Goal: Contribute content: Add original content to the website for others to see

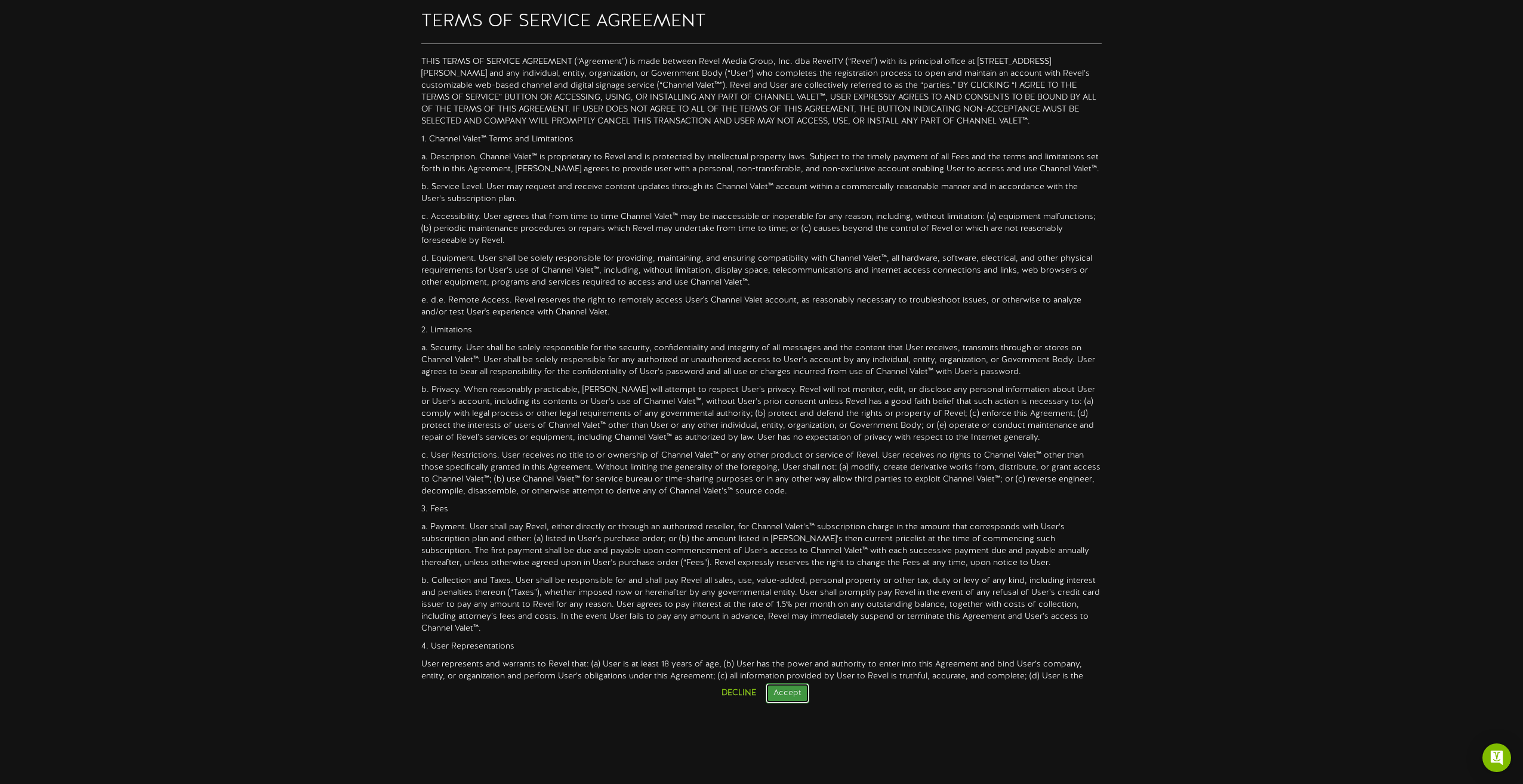
click at [778, 702] on button "Accept" at bounding box center [787, 693] width 43 height 20
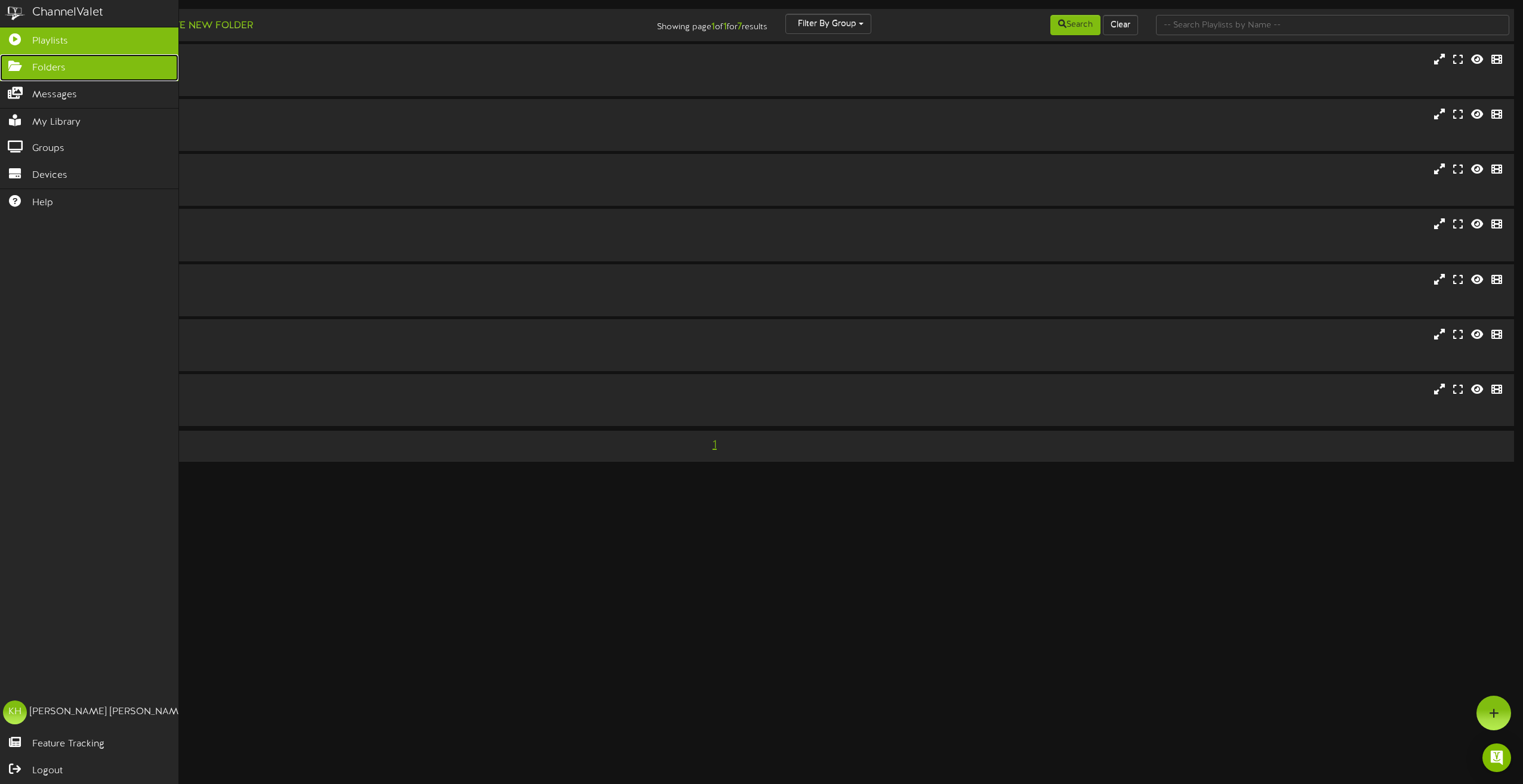
click at [34, 61] on span "Folders" at bounding box center [48, 68] width 33 height 14
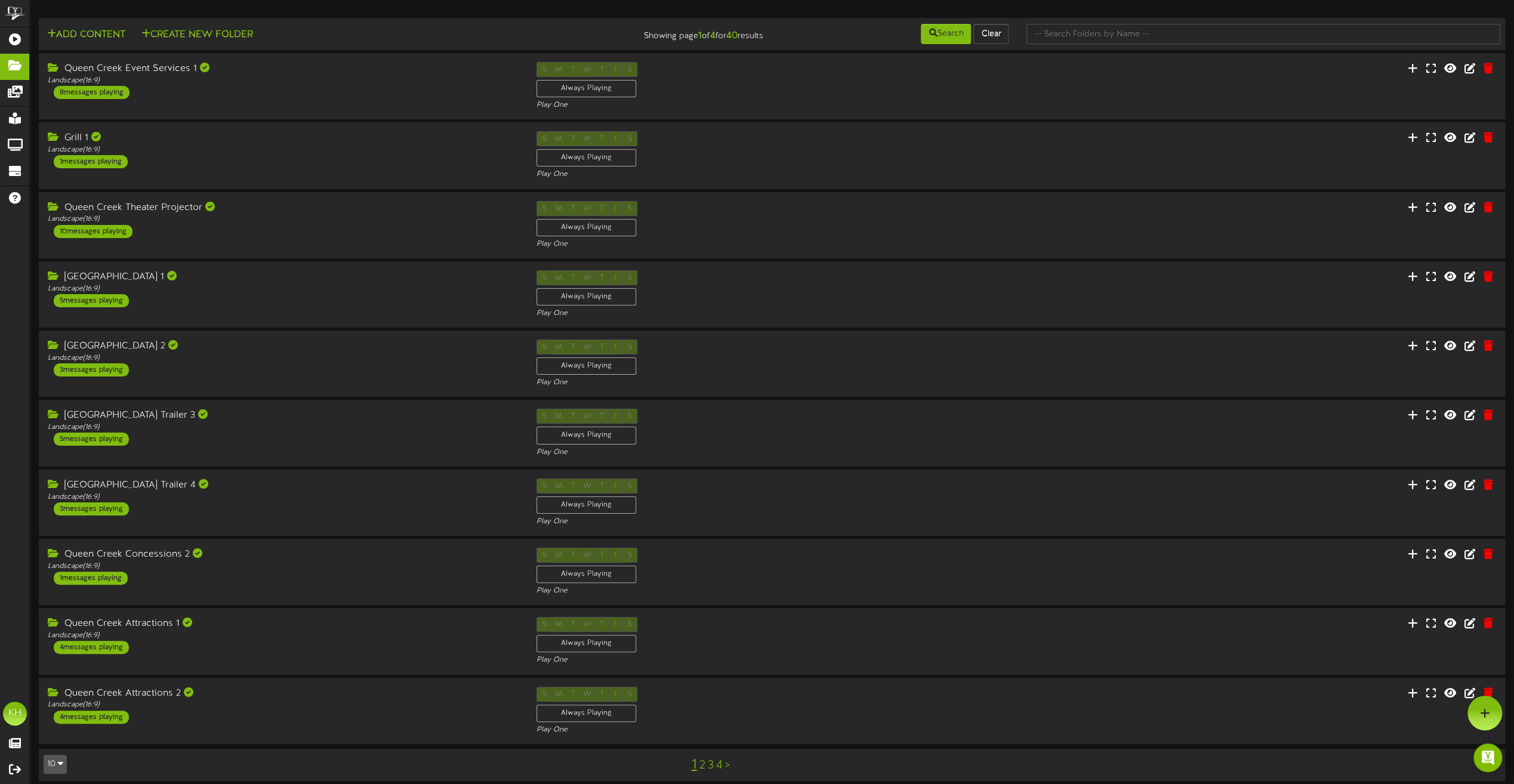
click at [708, 765] on link "3" at bounding box center [711, 765] width 6 height 13
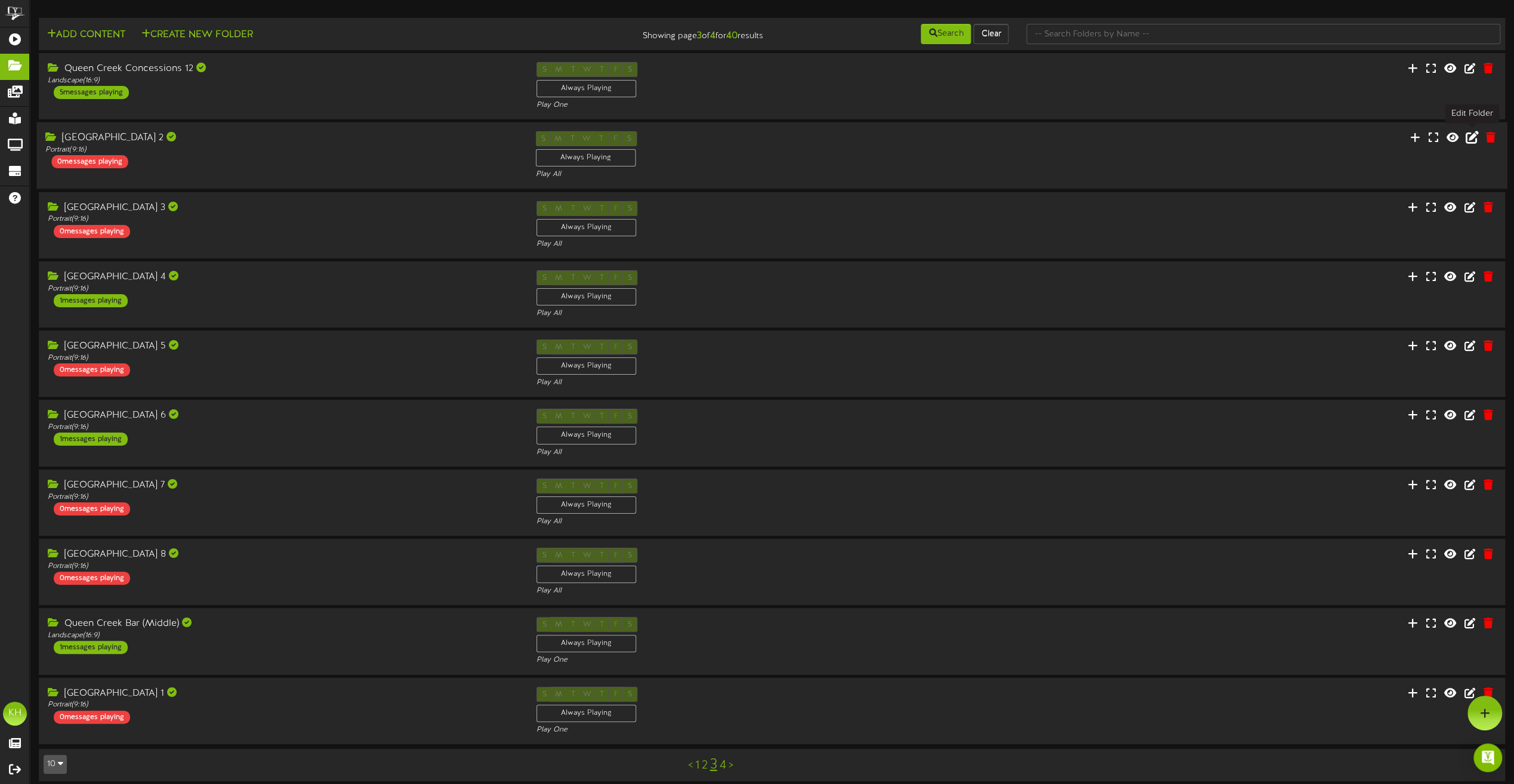
click at [1472, 139] on icon at bounding box center [1472, 137] width 13 height 13
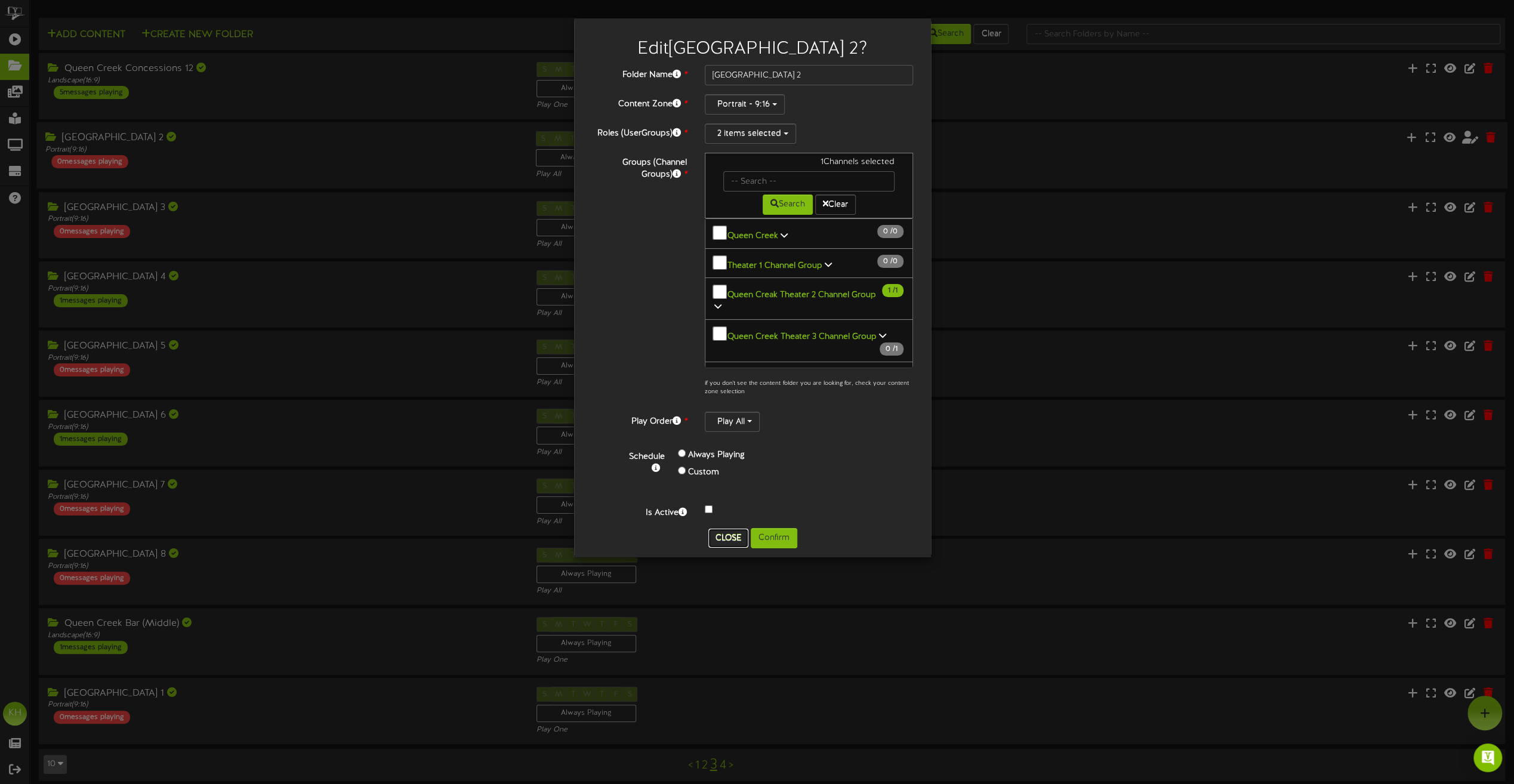
click at [728, 529] on button "Close" at bounding box center [728, 538] width 40 height 19
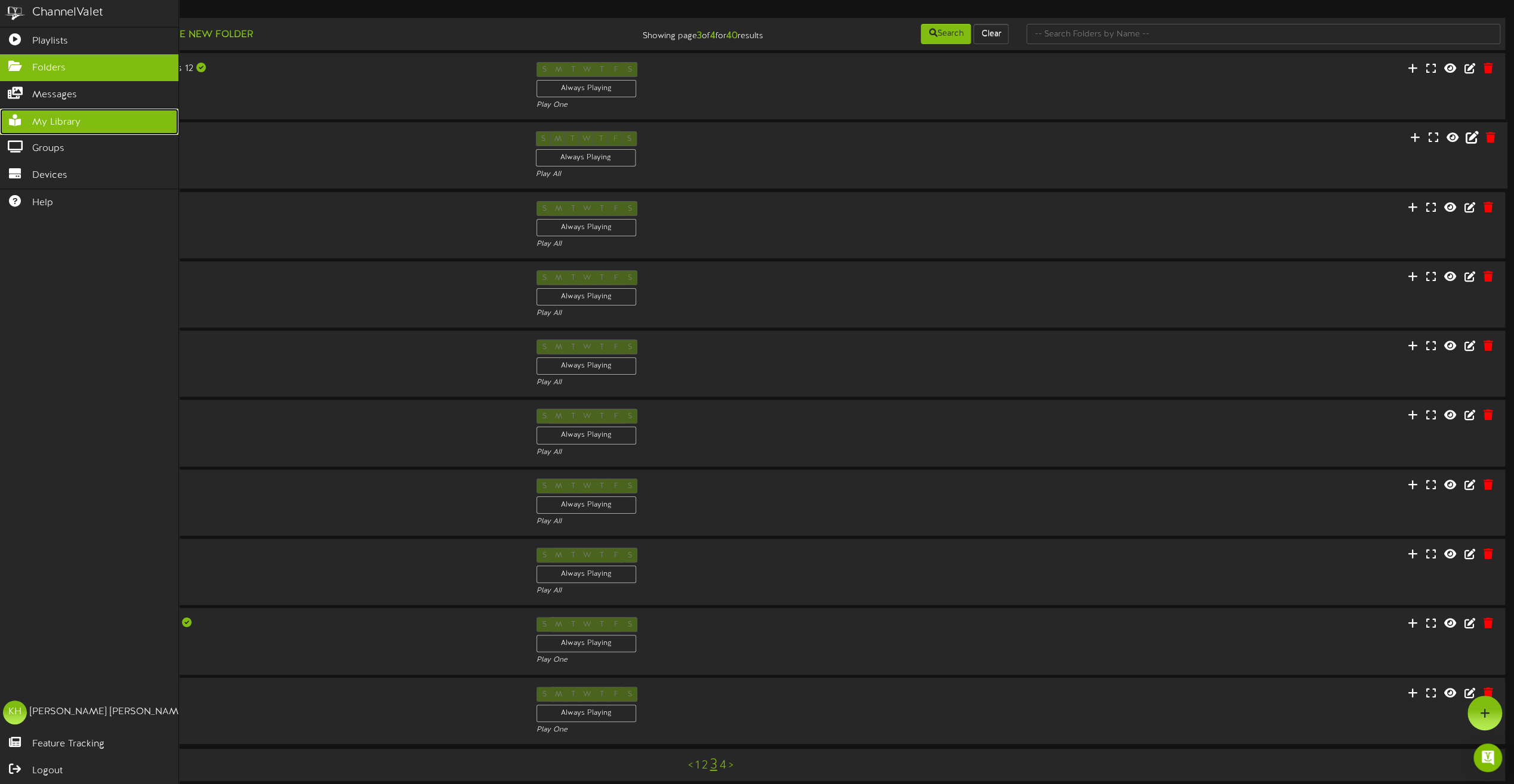
click at [42, 123] on span "My Library" at bounding box center [56, 123] width 48 height 14
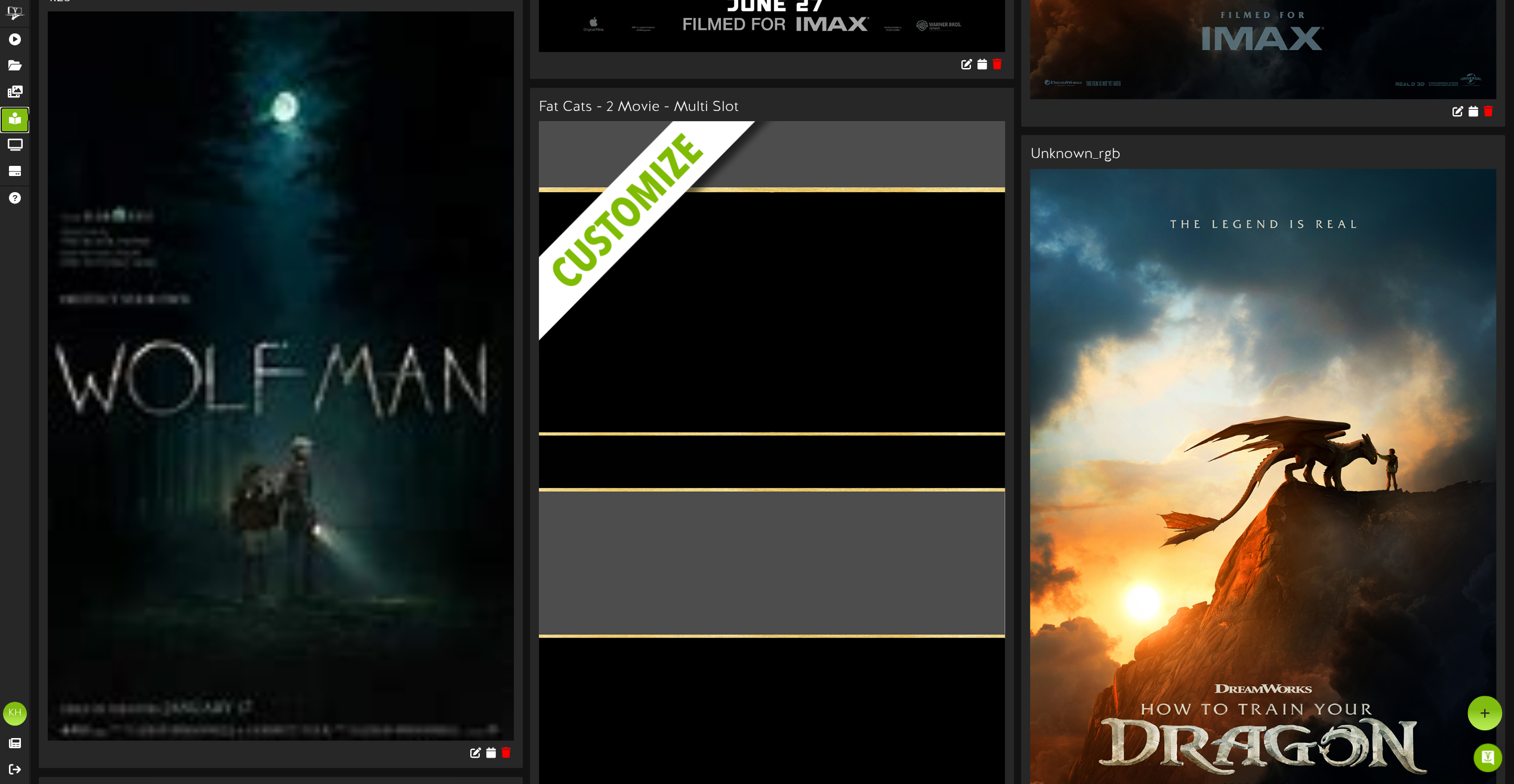
scroll to position [597, 0]
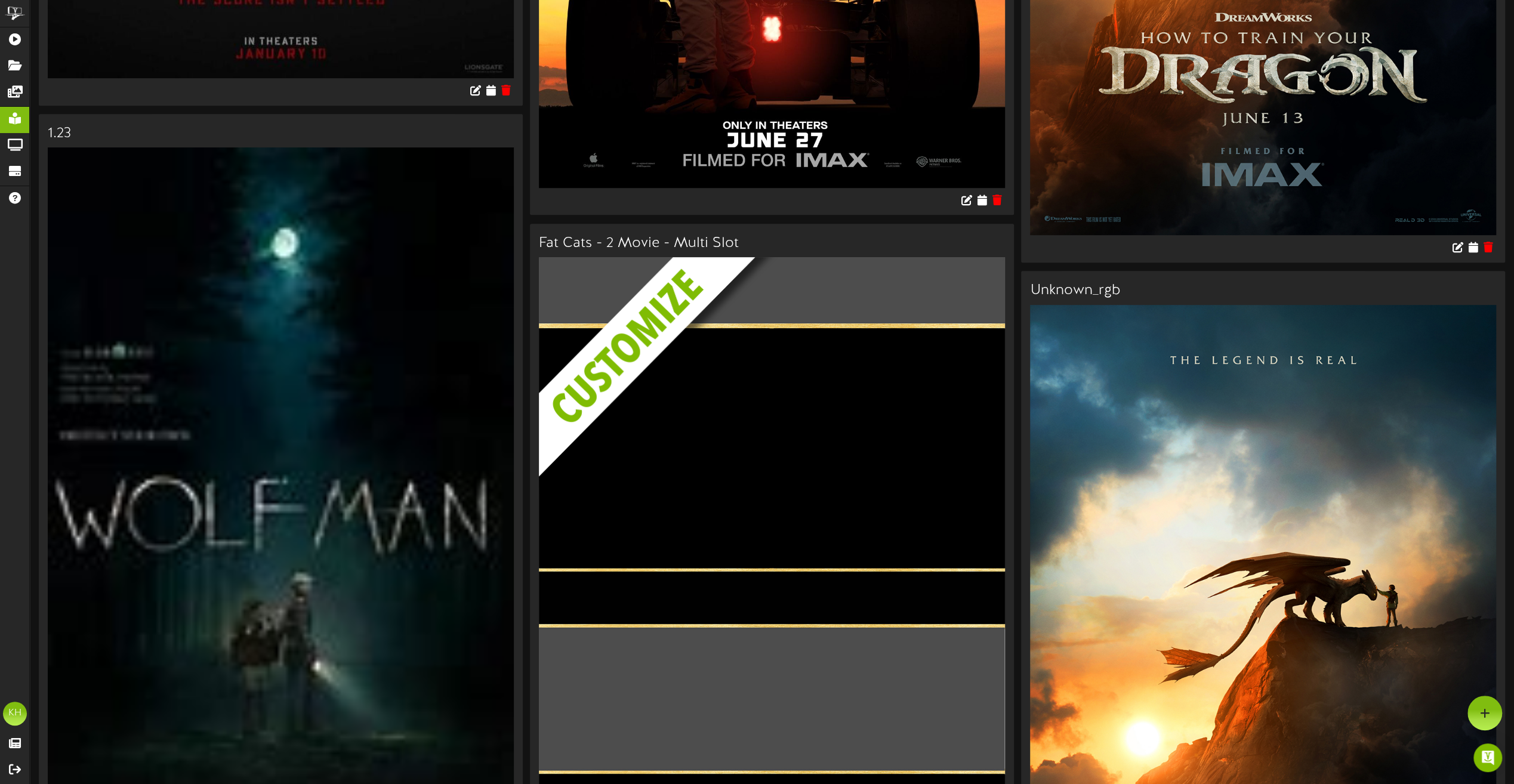
click at [792, 521] on img at bounding box center [781, 417] width 484 height 321
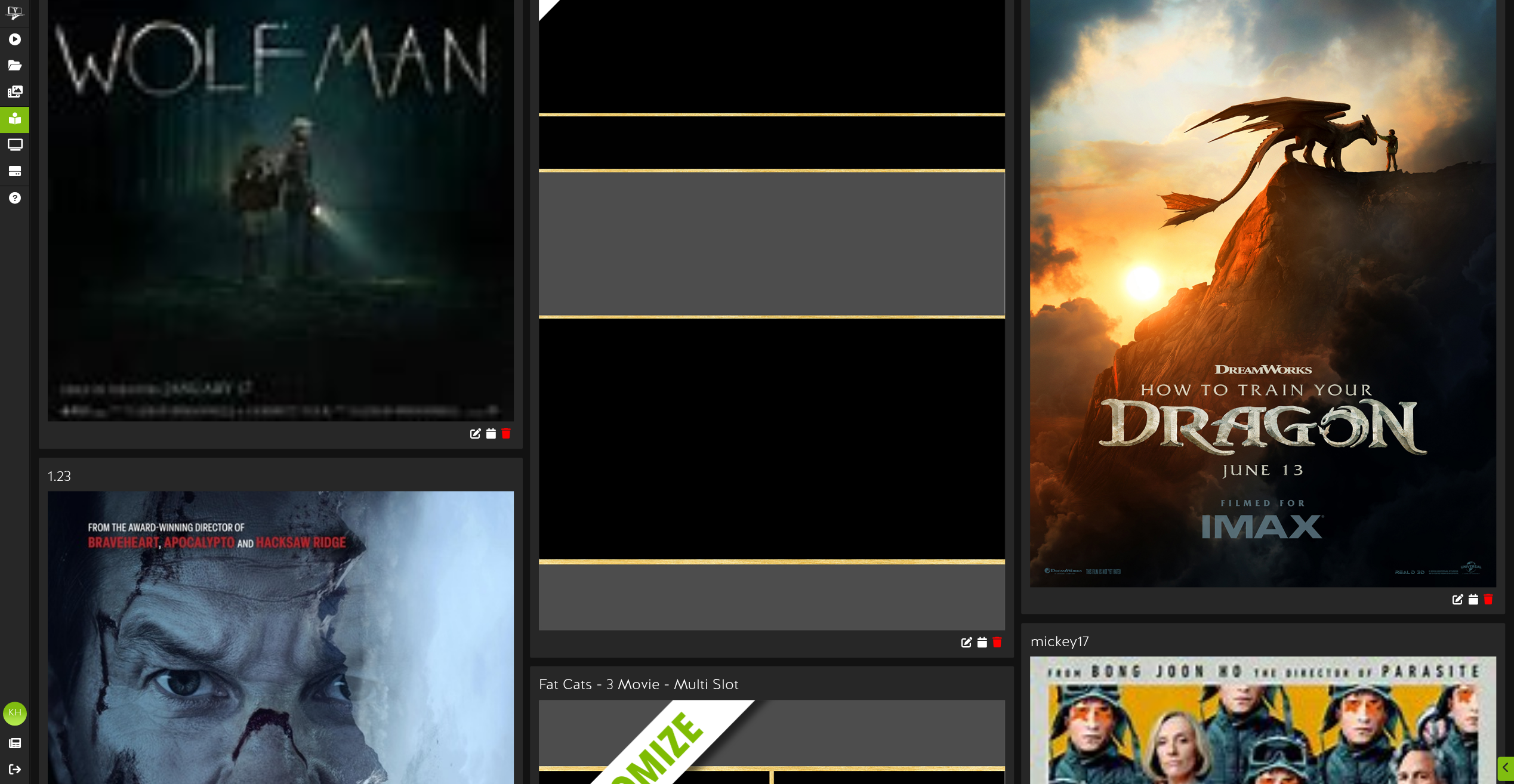
scroll to position [1134, 0]
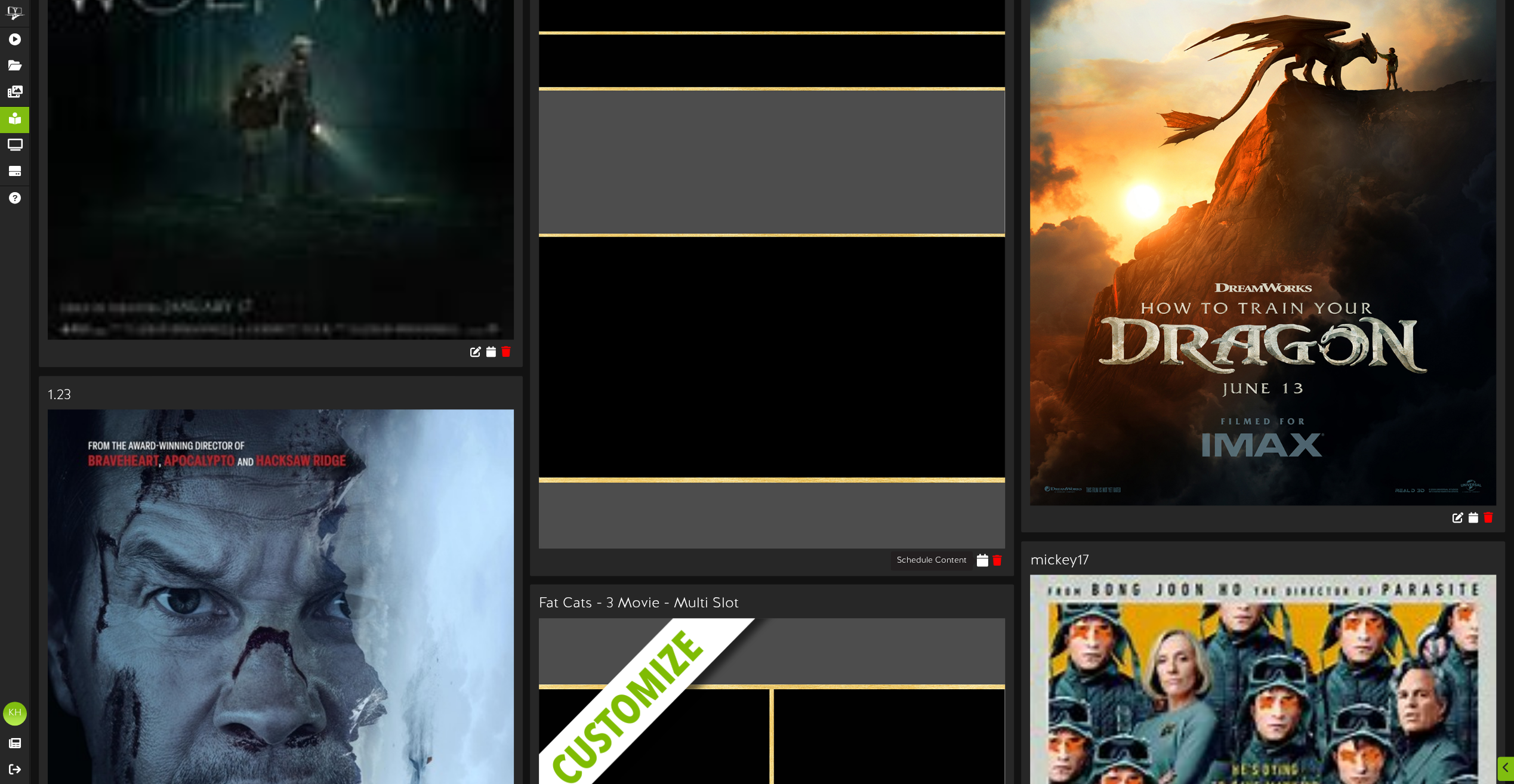
click at [979, 562] on icon at bounding box center [982, 560] width 11 height 13
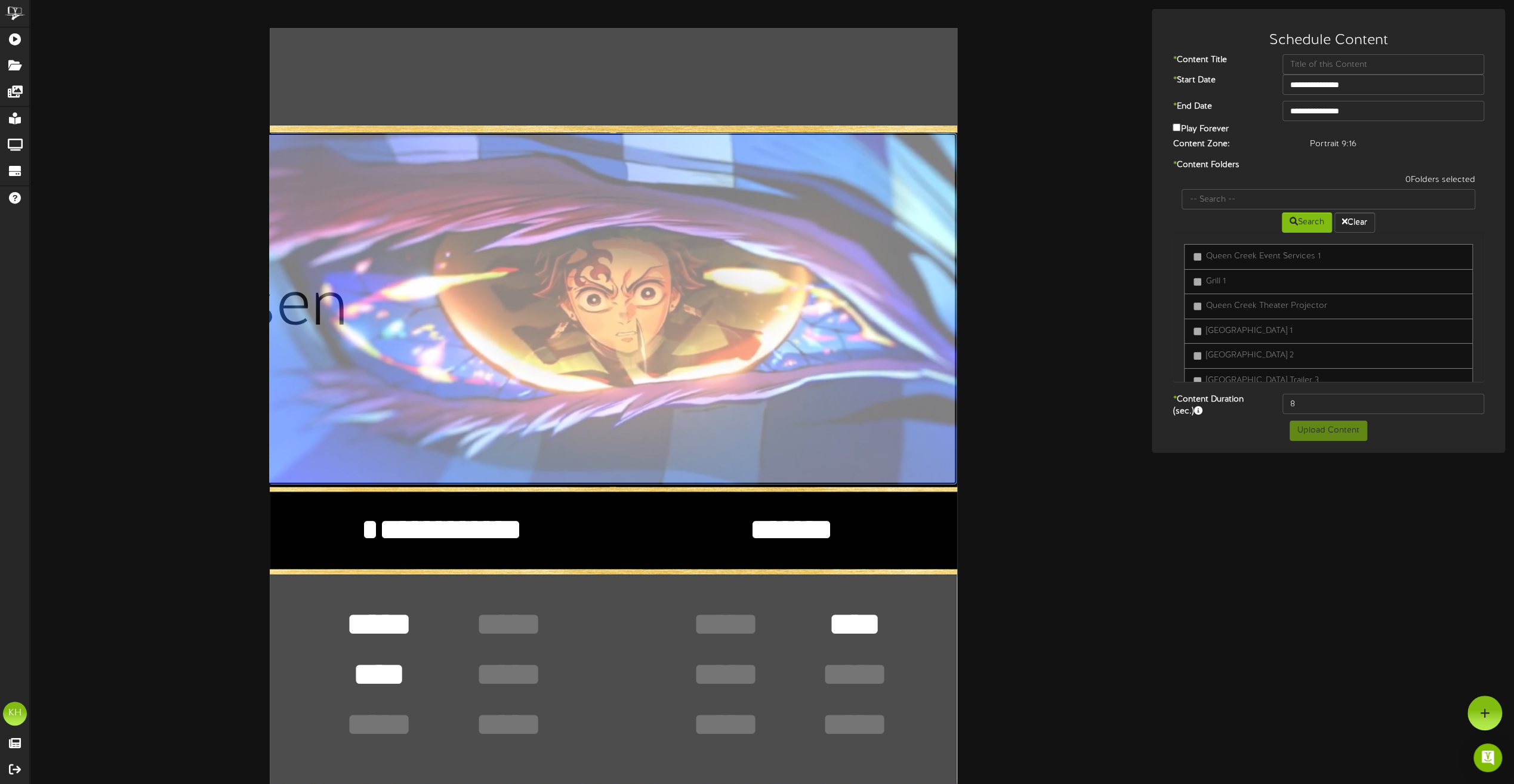
click at [541, 357] on input "file" at bounding box center [266, 309] width 1380 height 352
click at [705, 374] on input "file" at bounding box center [266, 309] width 1380 height 352
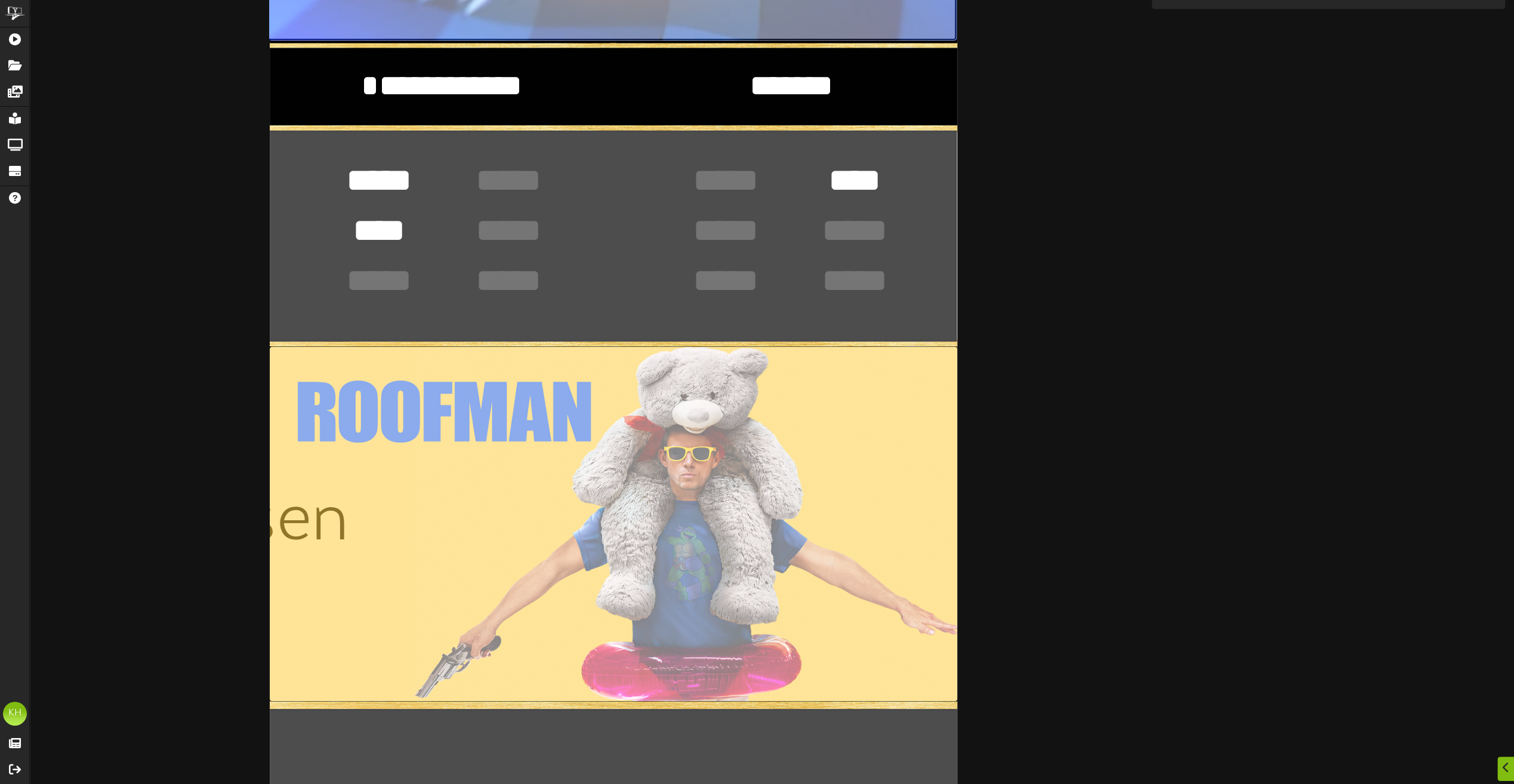
scroll to position [466, 0]
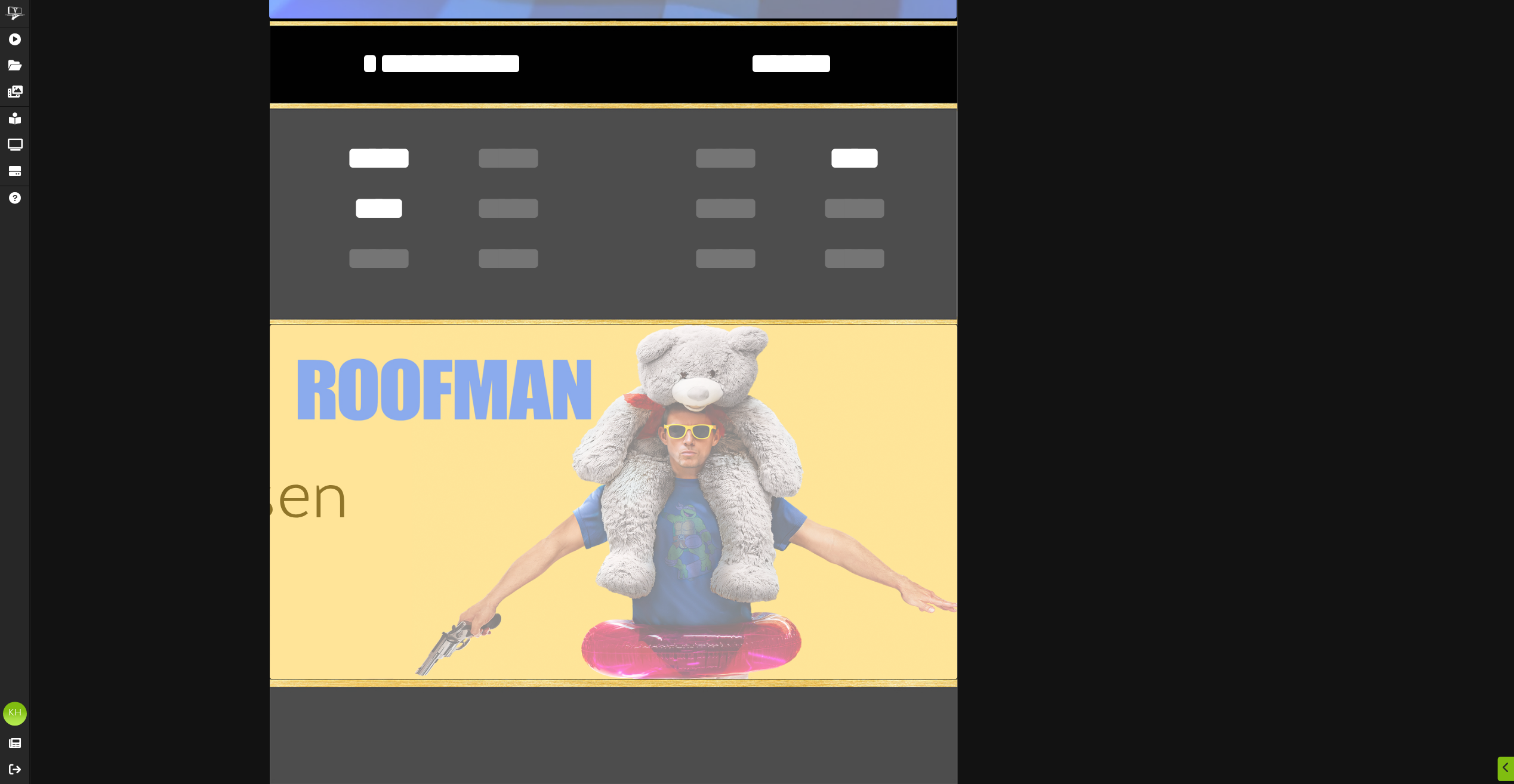
click at [447, 73] on textarea "**********" at bounding box center [441, 63] width 293 height 41
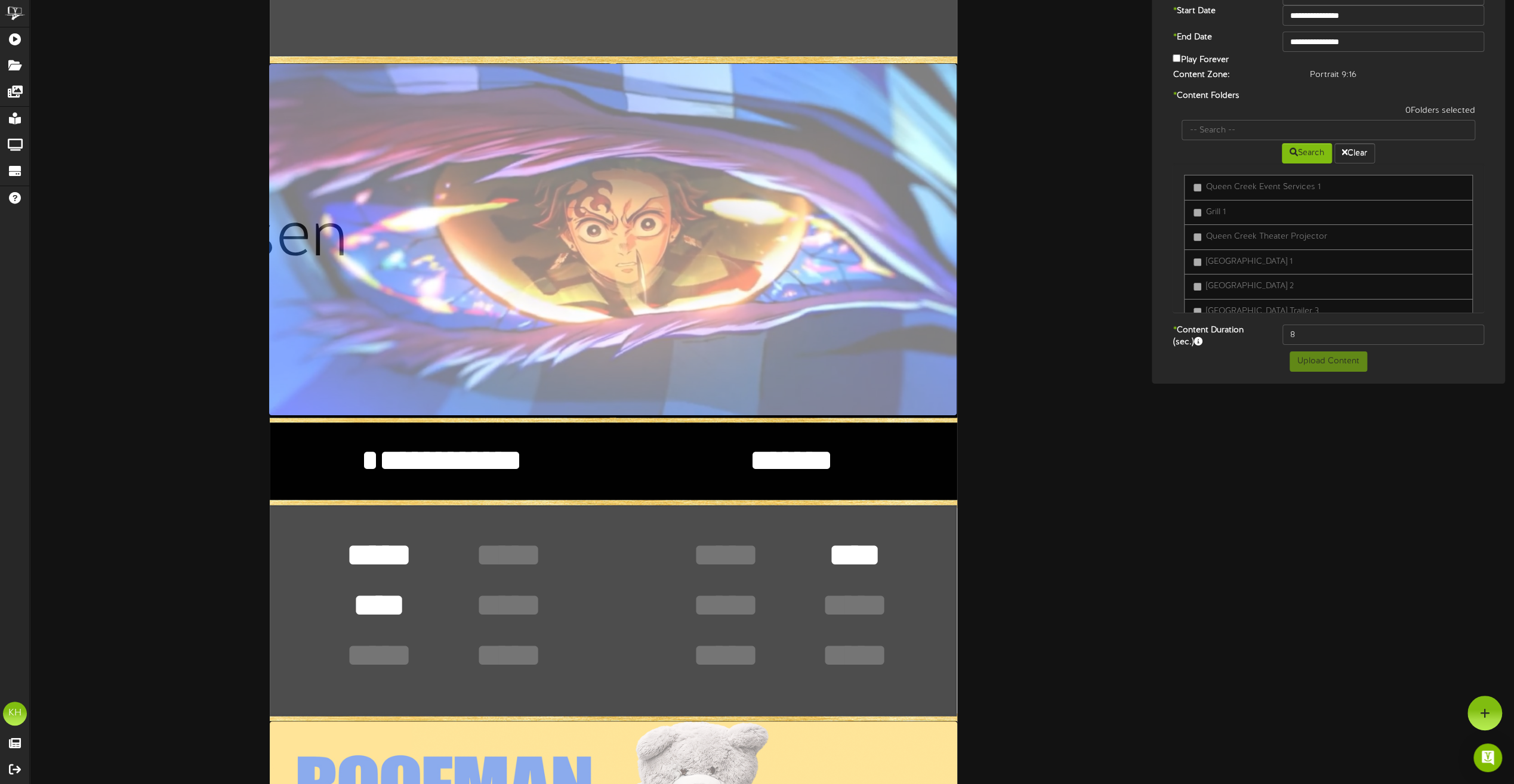
scroll to position [0, 0]
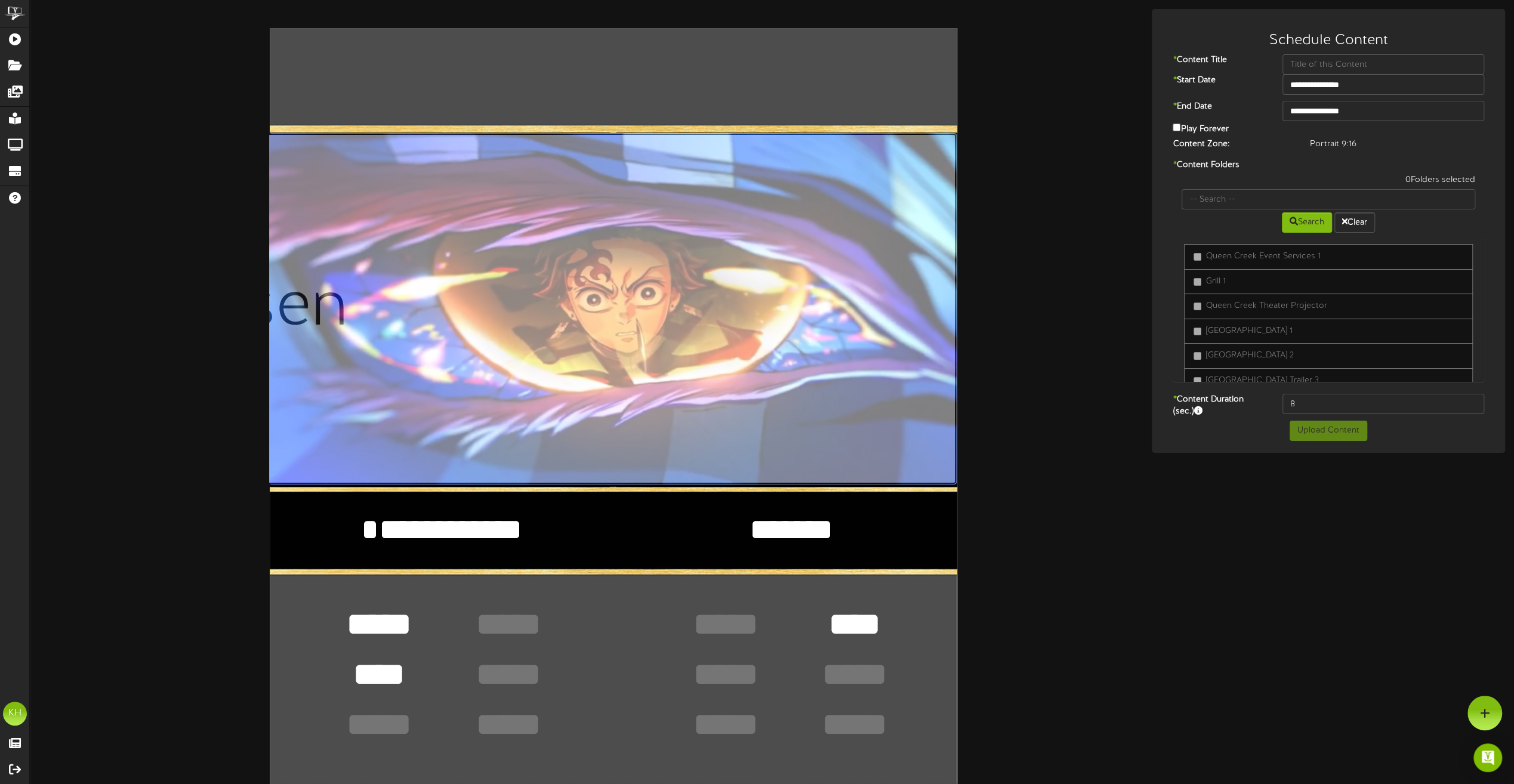
click at [715, 327] on input "file" at bounding box center [266, 309] width 1380 height 352
click at [1479, 717] on div at bounding box center [1485, 713] width 34 height 34
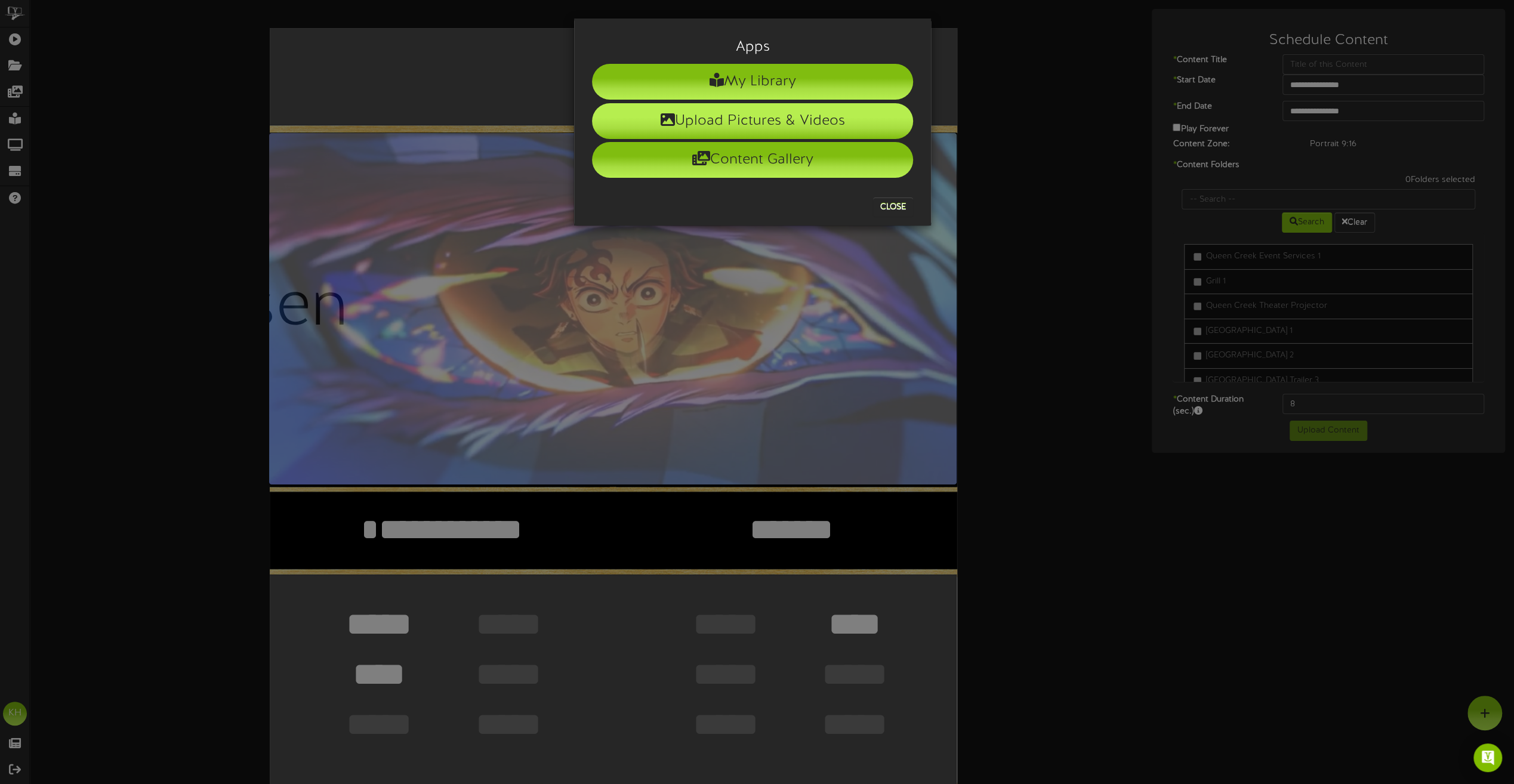
click at [707, 113] on li "Upload Pictures & Videos" at bounding box center [752, 121] width 321 height 36
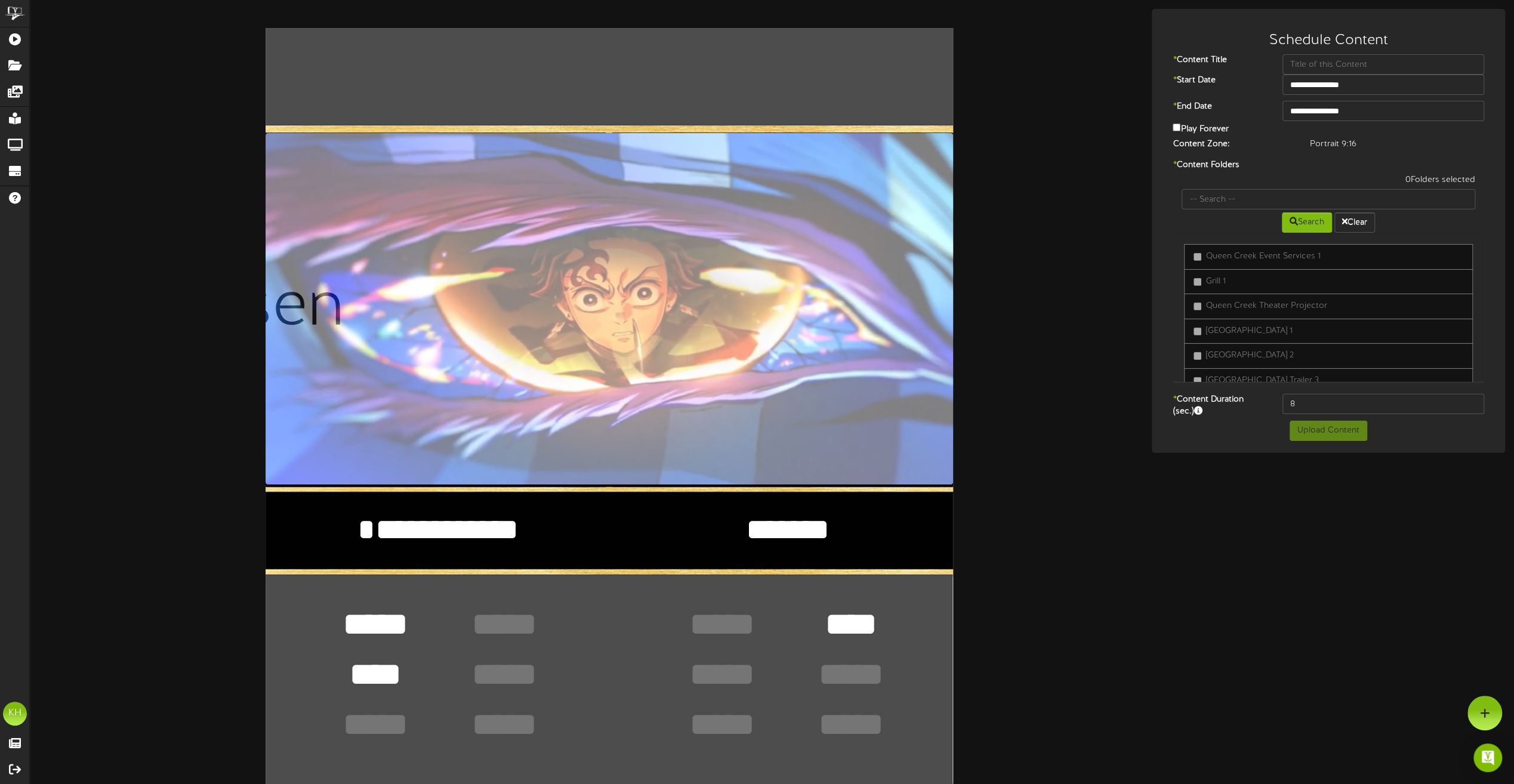
click at [1453, 709] on div "**********" at bounding box center [772, 629] width 1484 height 1241
click at [1474, 713] on div at bounding box center [1485, 713] width 34 height 34
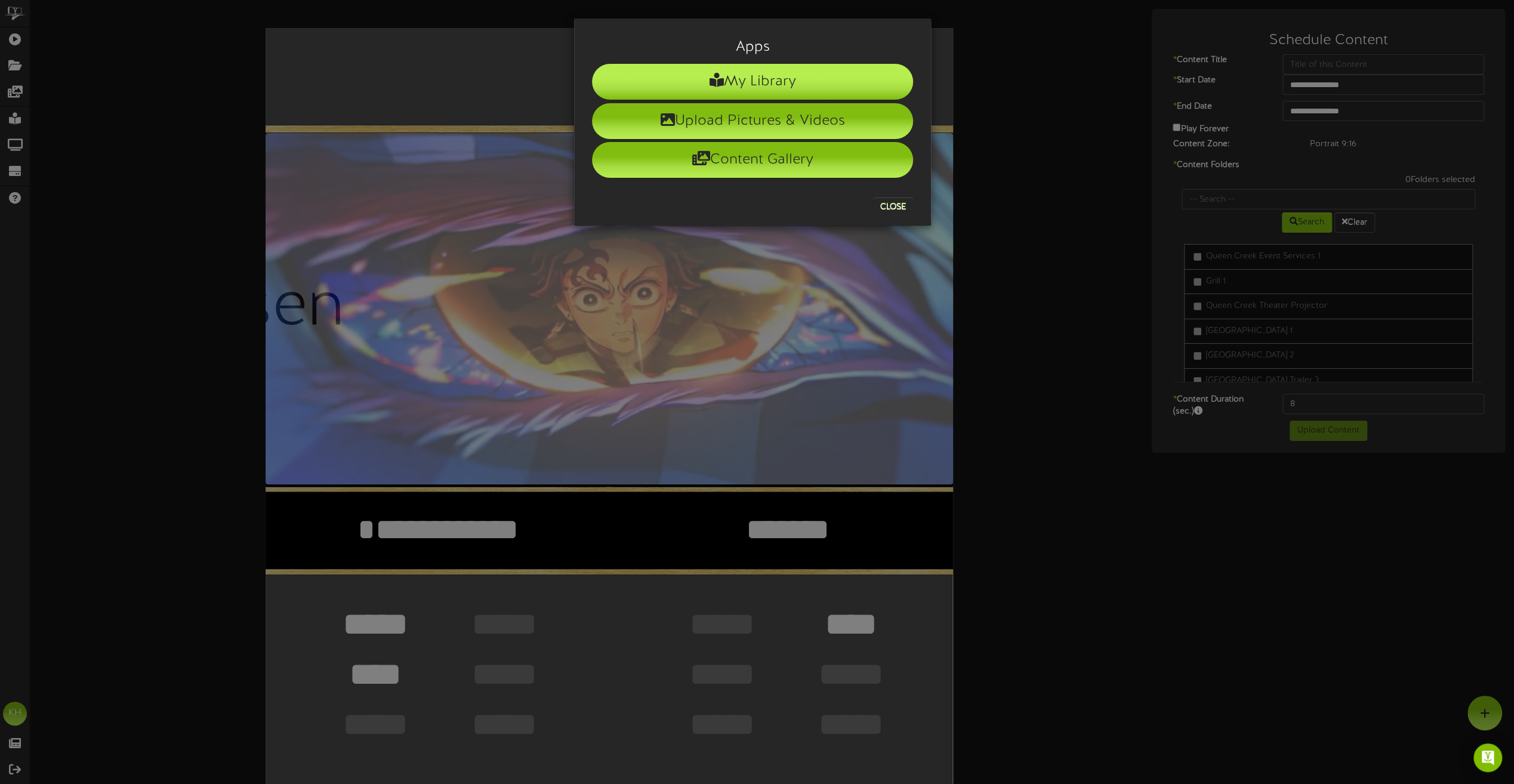
click at [810, 86] on li "My Library" at bounding box center [752, 81] width 321 height 36
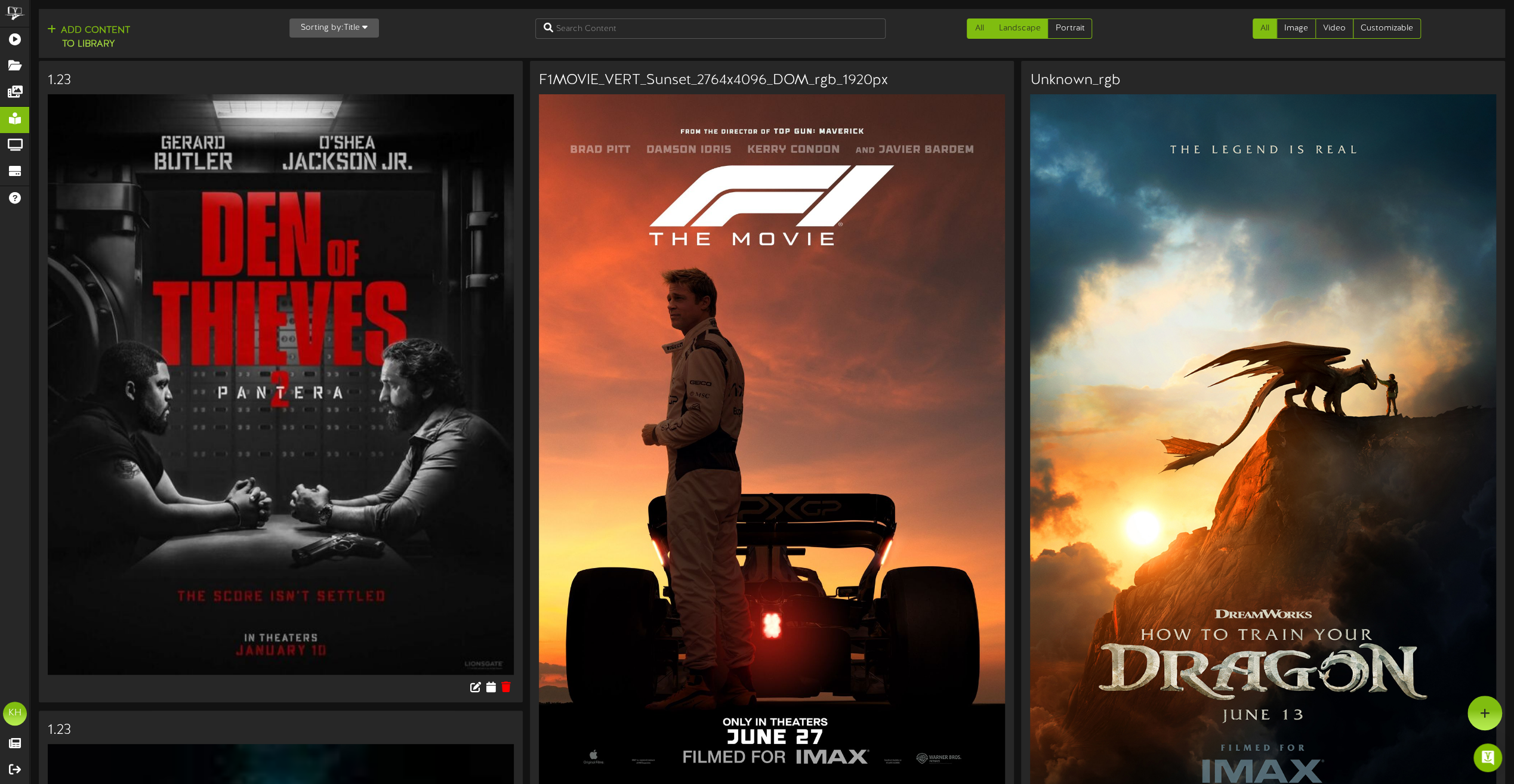
click at [1041, 19] on link "Landscape" at bounding box center [1019, 29] width 57 height 20
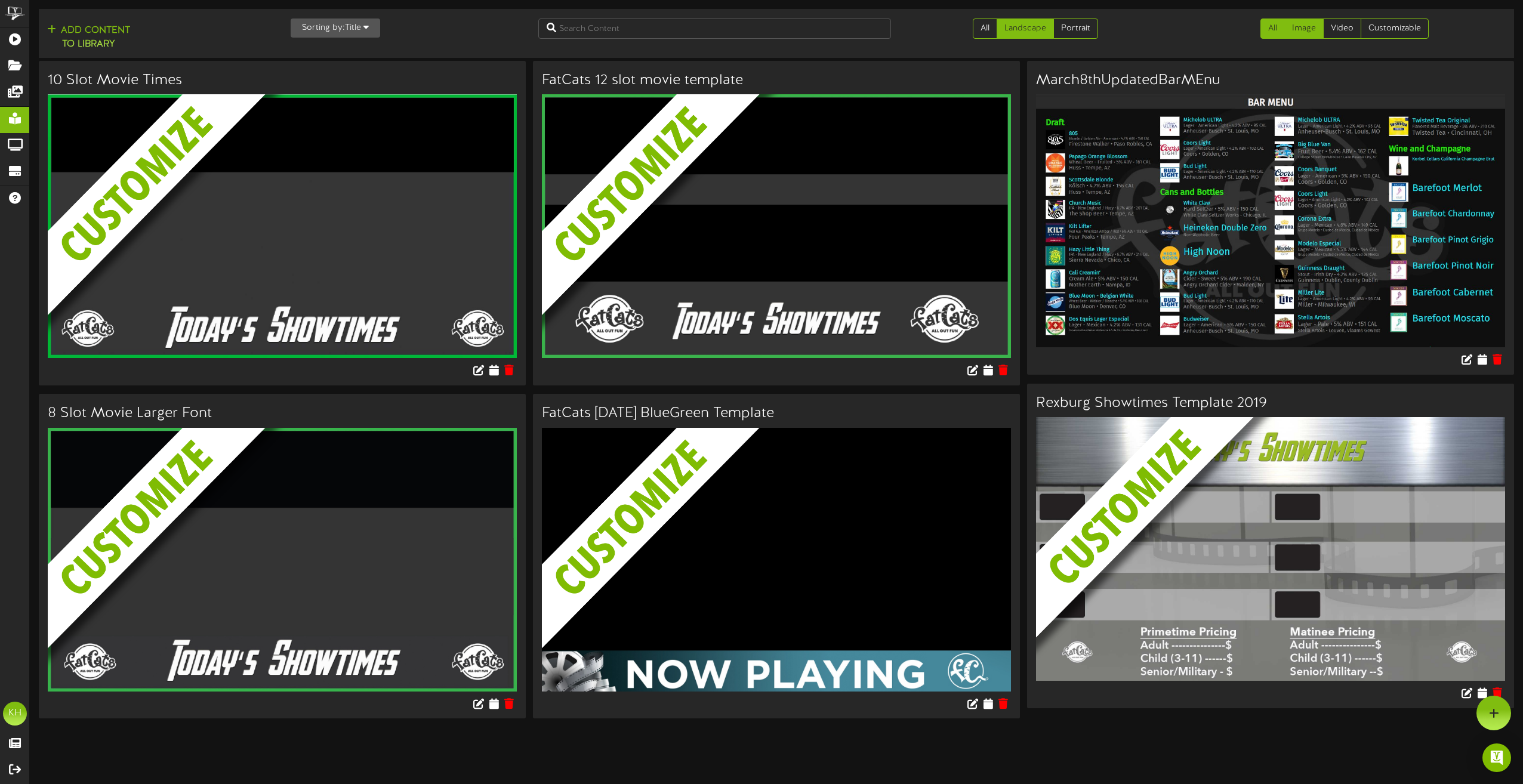
click at [1294, 31] on link "Image" at bounding box center [1304, 29] width 40 height 20
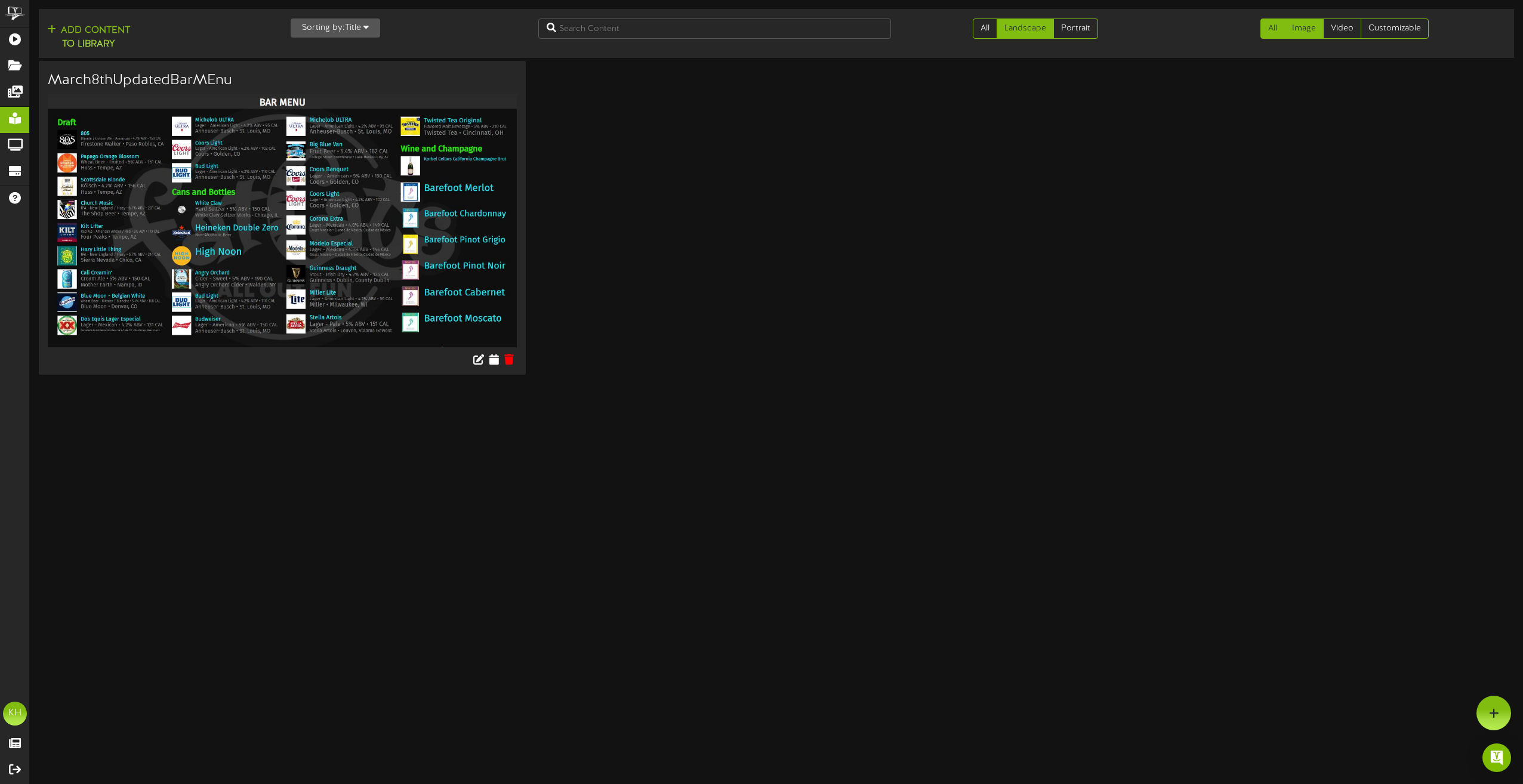
click at [1270, 27] on link "All" at bounding box center [1272, 29] width 24 height 20
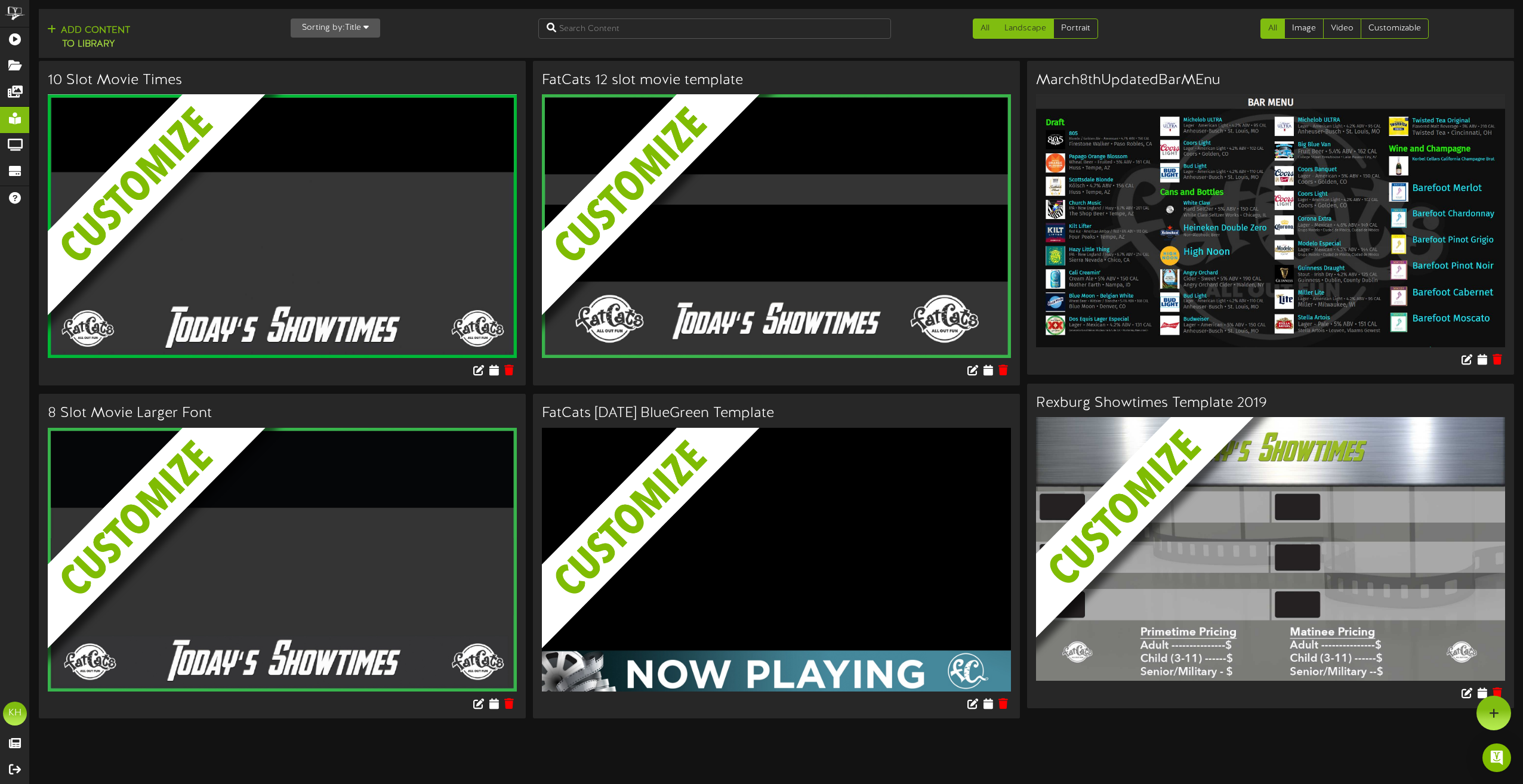
click at [984, 29] on link "All" at bounding box center [985, 29] width 24 height 20
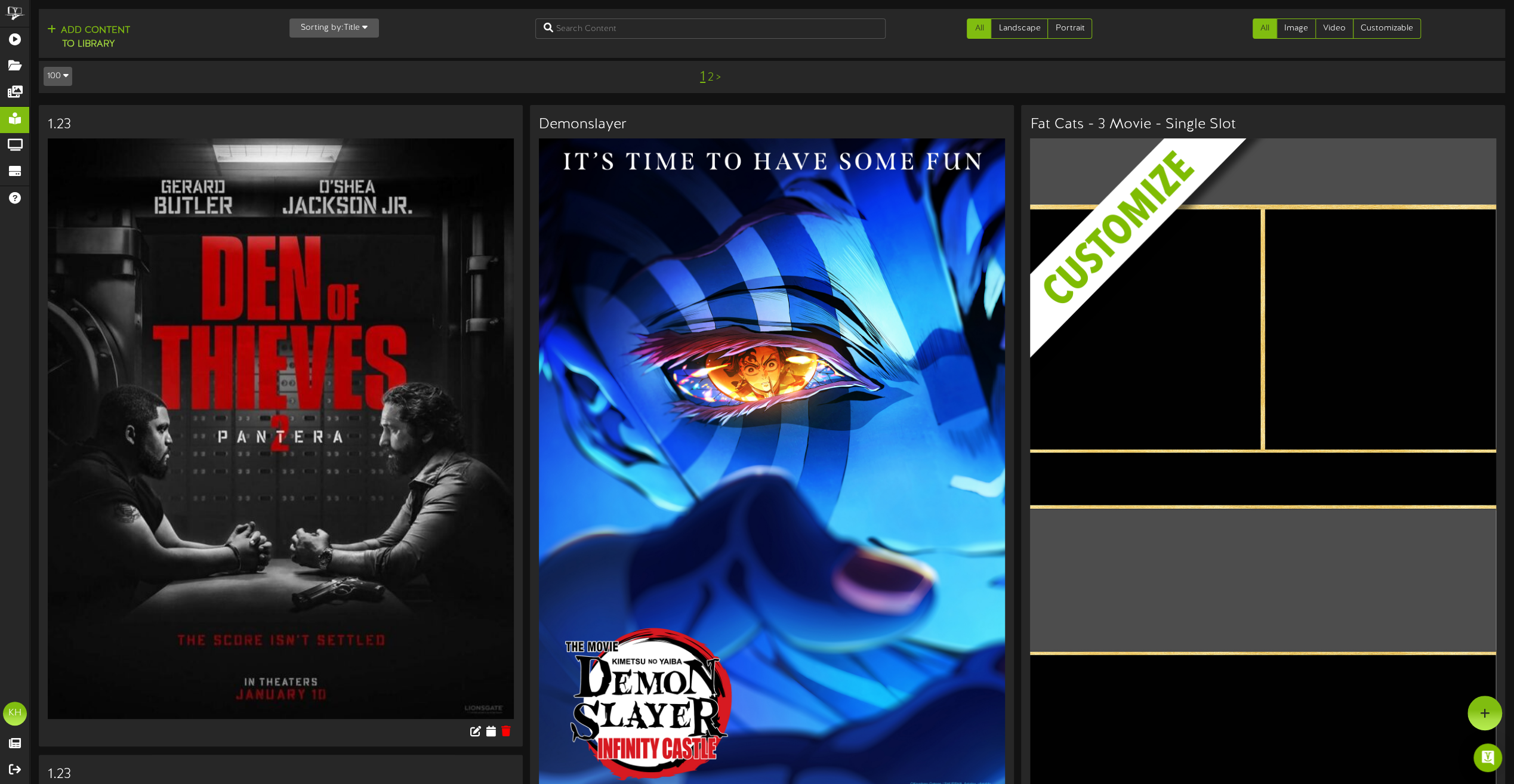
click at [708, 79] on link "2" at bounding box center [711, 77] width 6 height 13
